Goal: Information Seeking & Learning: Learn about a topic

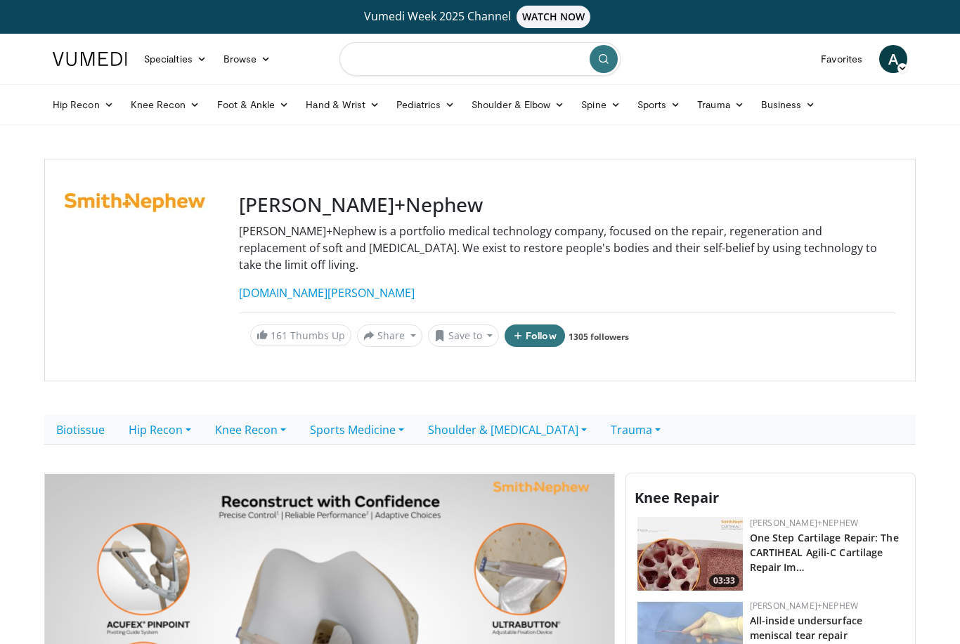
click at [390, 66] on input "Search topics, interventions" at bounding box center [479, 59] width 281 height 34
type input "*******"
click at [610, 60] on button "submit" at bounding box center [603, 59] width 28 height 28
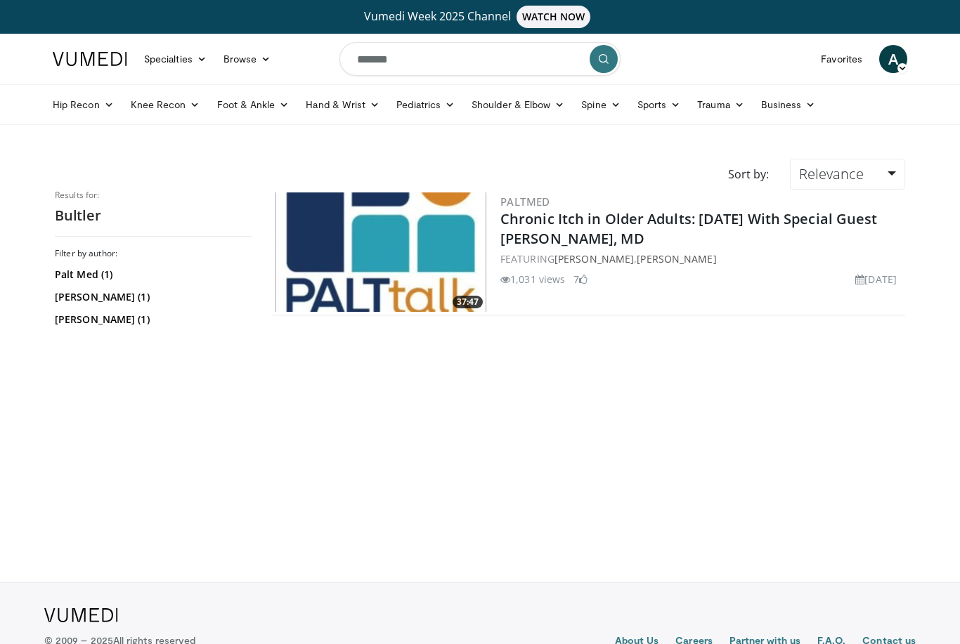
click at [251, 103] on link "Foot & Ankle" at bounding box center [253, 105] width 89 height 28
click at [415, 107] on link "Pediatrics" at bounding box center [425, 105] width 75 height 28
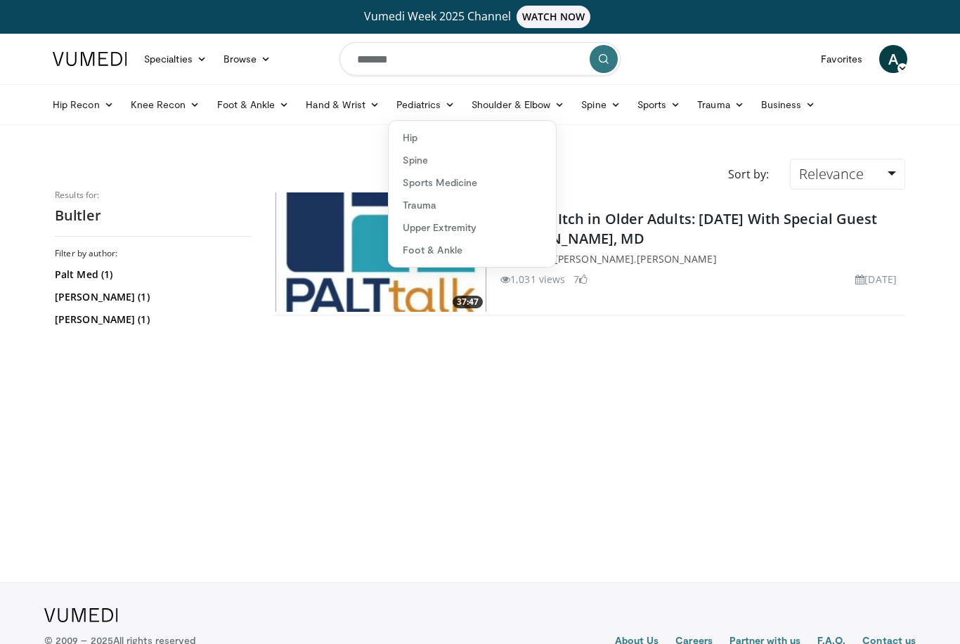
click at [433, 253] on link "Foot & Ankle" at bounding box center [471, 250] width 167 height 22
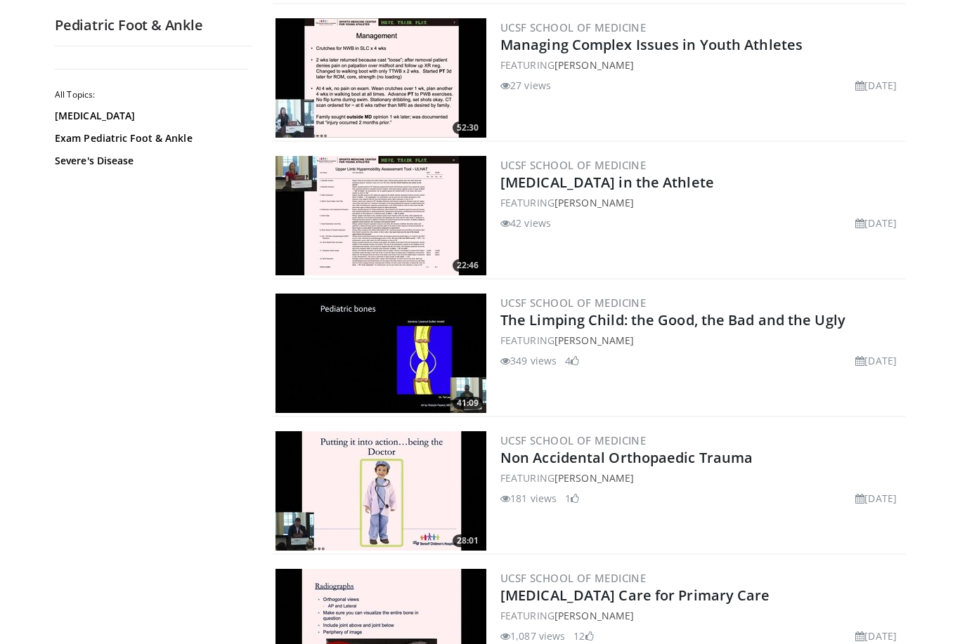
scroll to position [1538, 0]
